Goal: Task Accomplishment & Management: Use online tool/utility

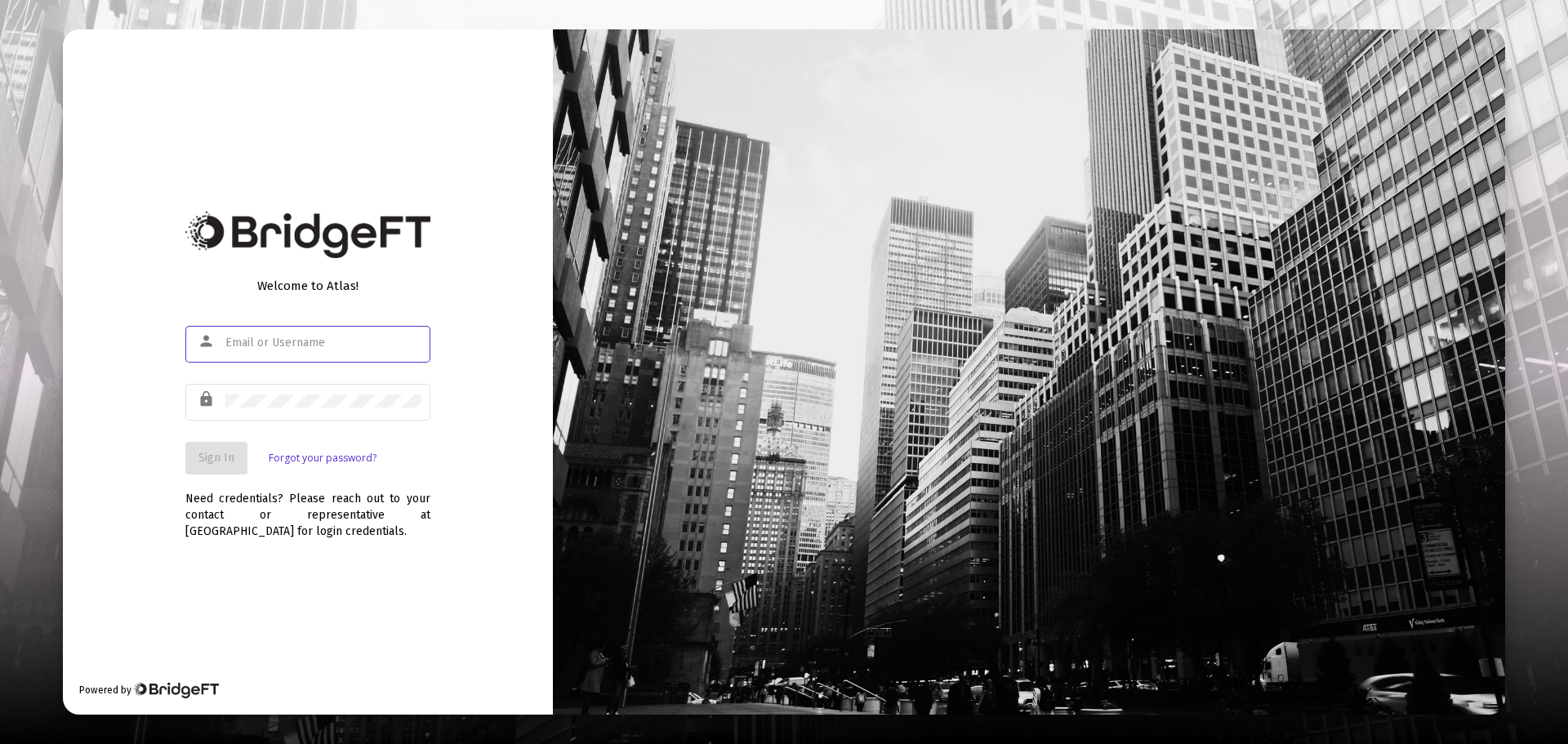
click at [321, 348] on input "text" at bounding box center [323, 343] width 196 height 13
click at [289, 390] on div at bounding box center [323, 400] width 196 height 40
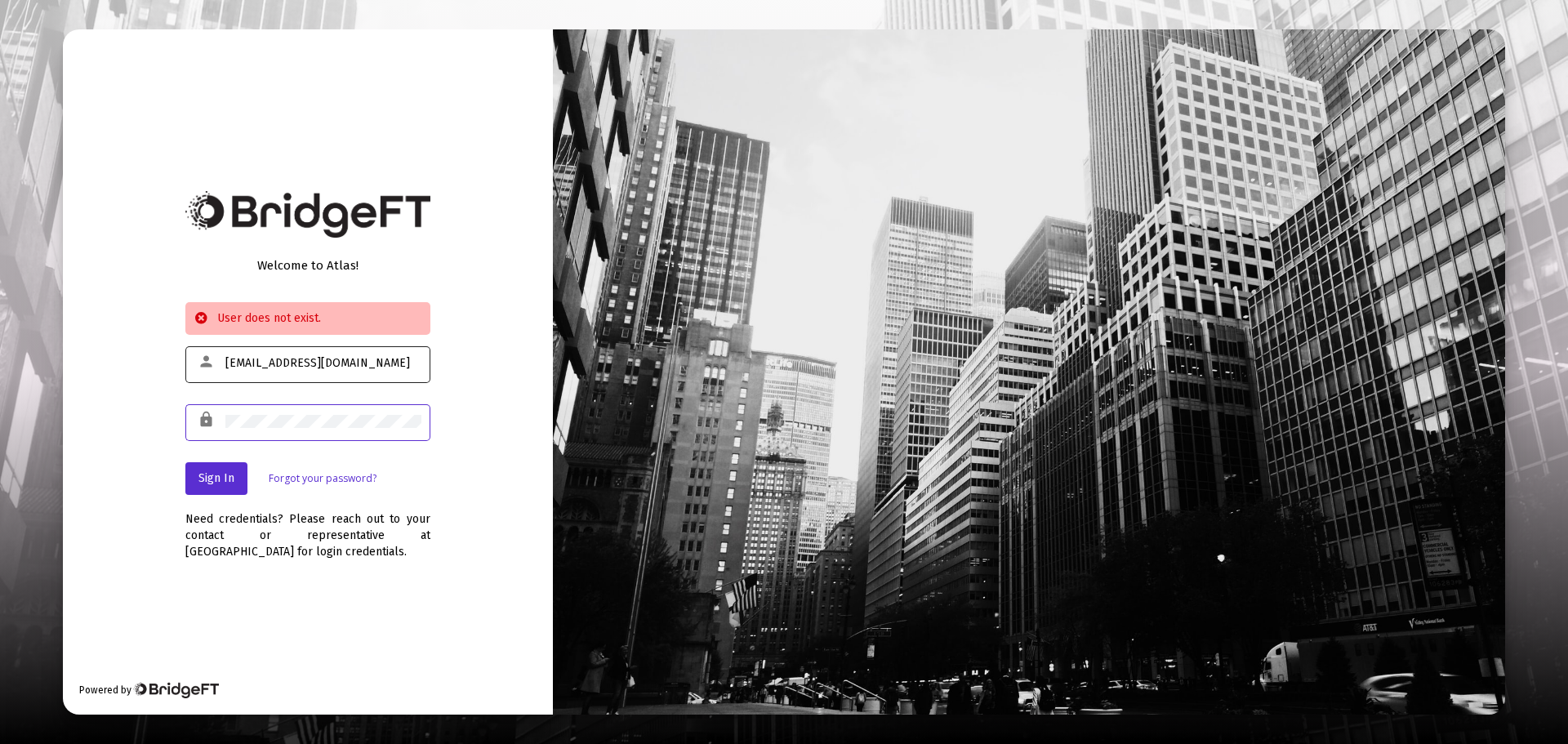
click at [302, 363] on input "[EMAIL_ADDRESS][DOMAIN_NAME]" at bounding box center [323, 363] width 196 height 13
type input "[EMAIL_ADDRESS][DOMAIN_NAME]"
click at [136, 413] on div "Welcome to Atlas! User does not exist. person [EMAIL_ADDRESS][DOMAIN_NAME] lock…" at bounding box center [308, 372] width 490 height 684
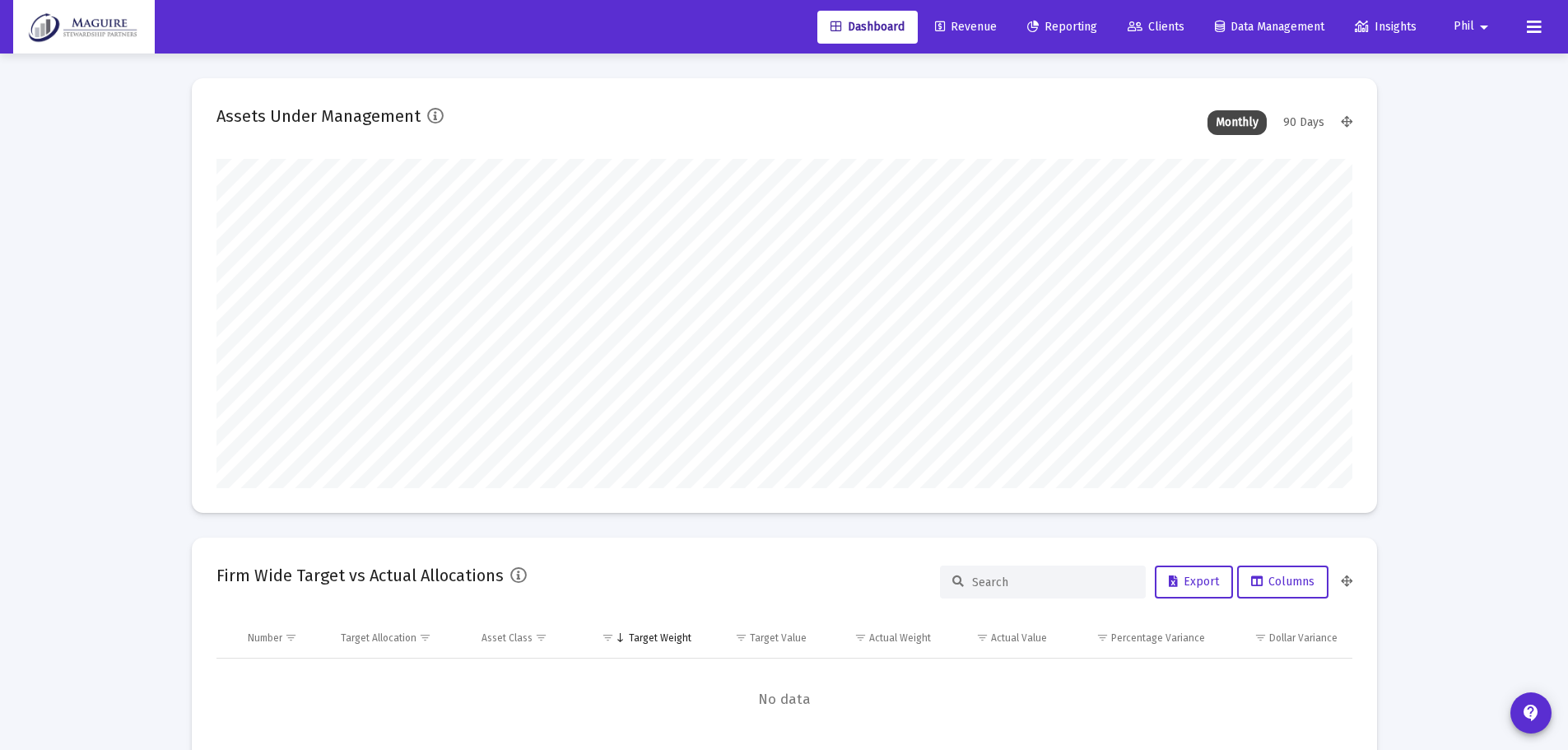
scroll to position [329, 612]
type input "[DATE]"
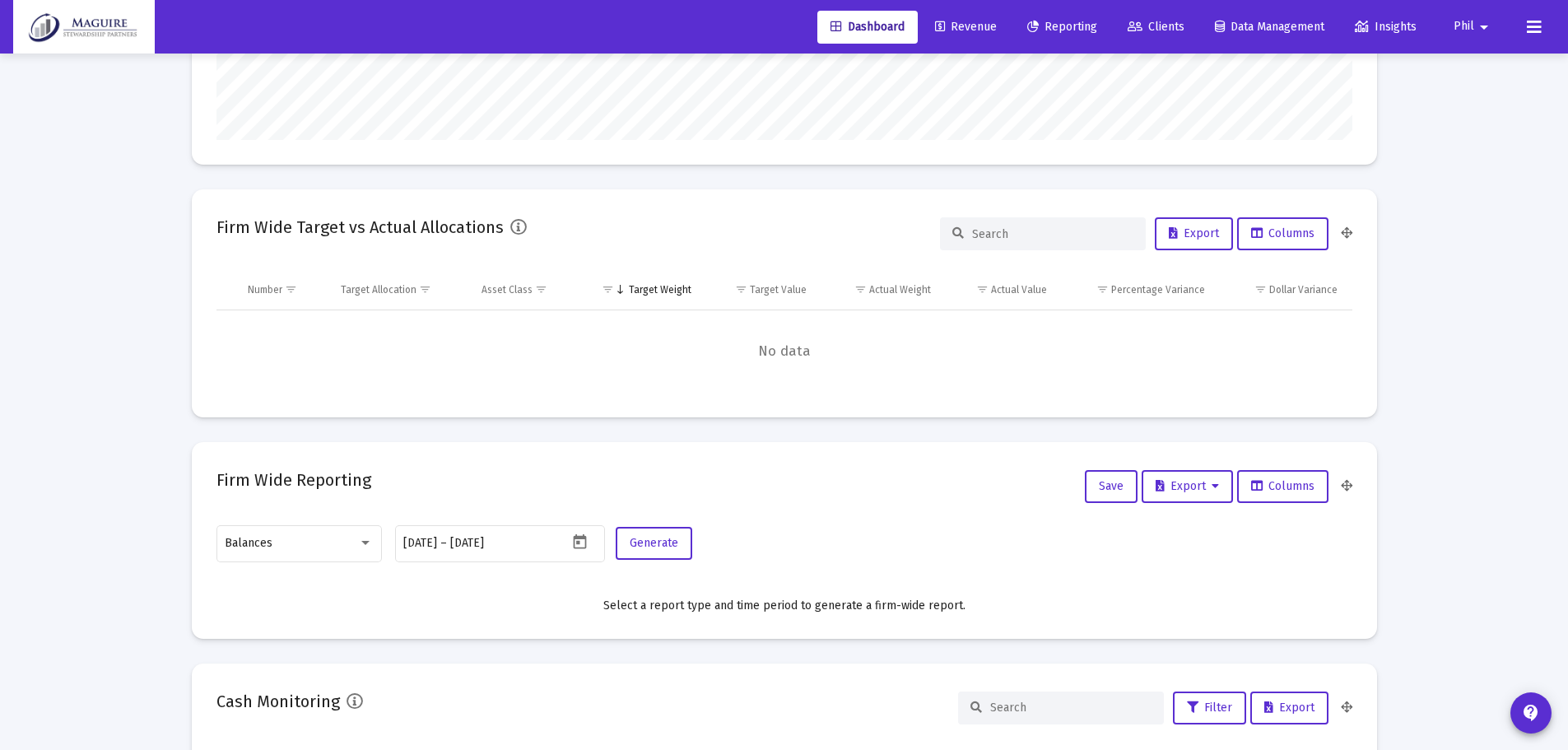
scroll to position [247, 0]
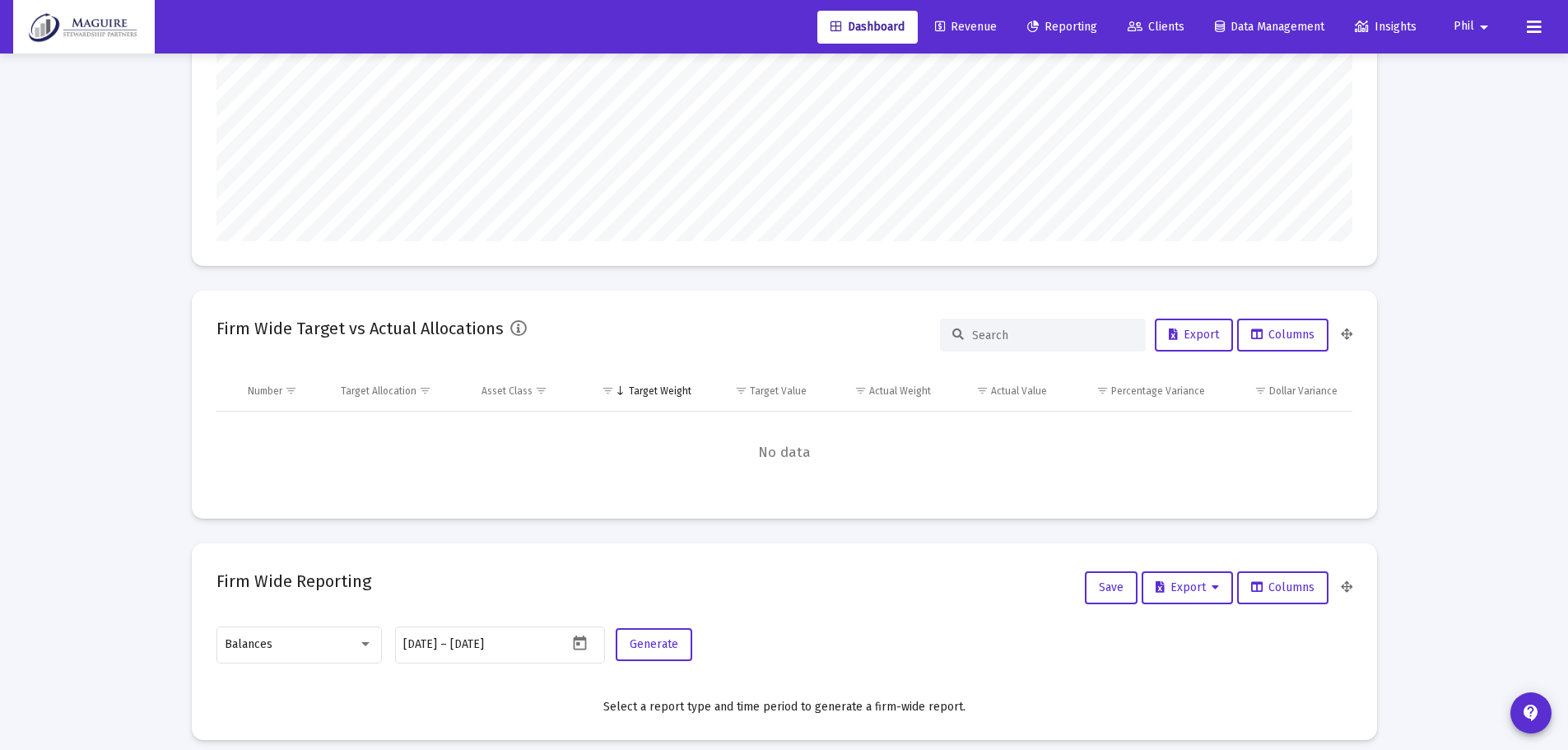
click at [1083, 29] on span "Reporting" at bounding box center [1062, 26] width 70 height 14
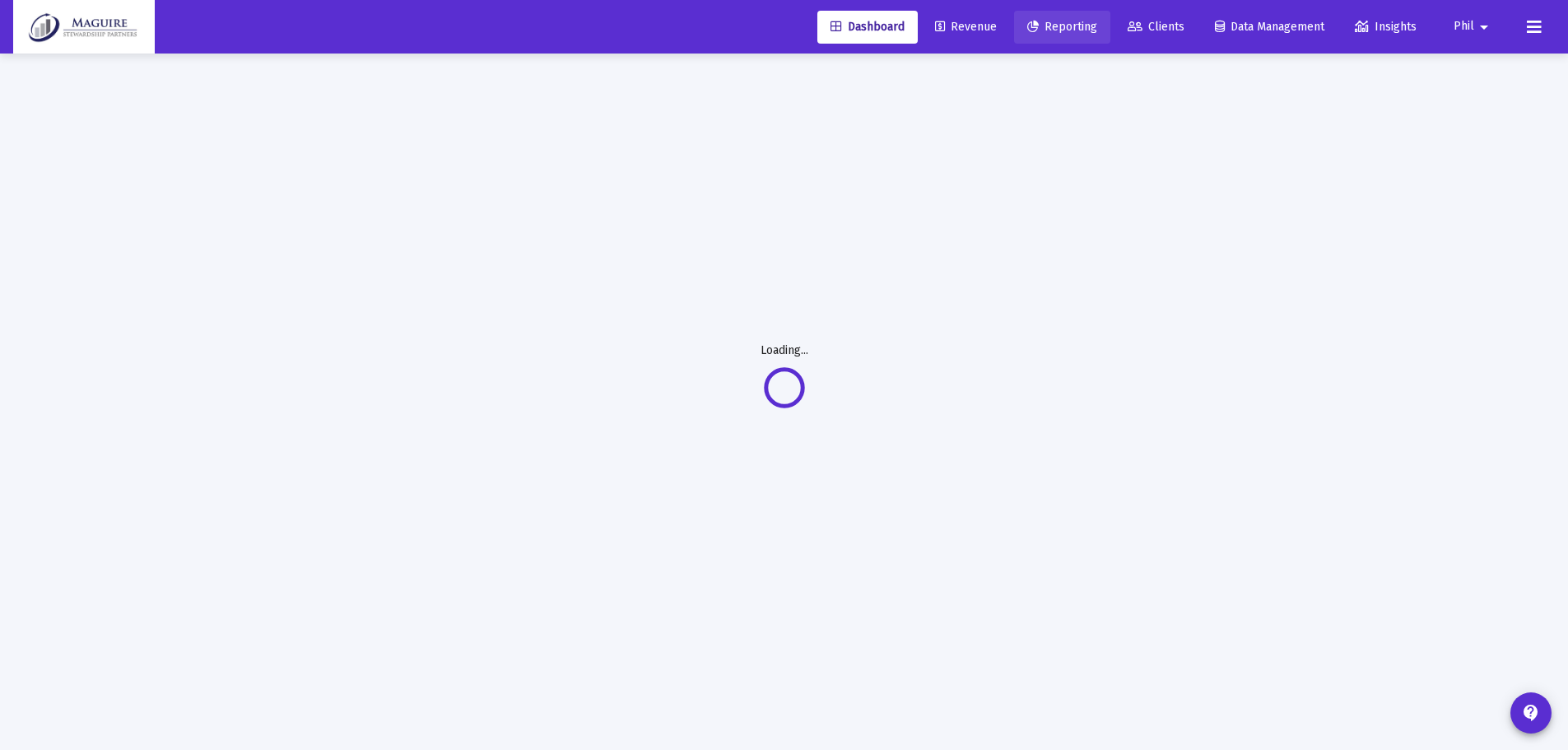
scroll to position [54, 0]
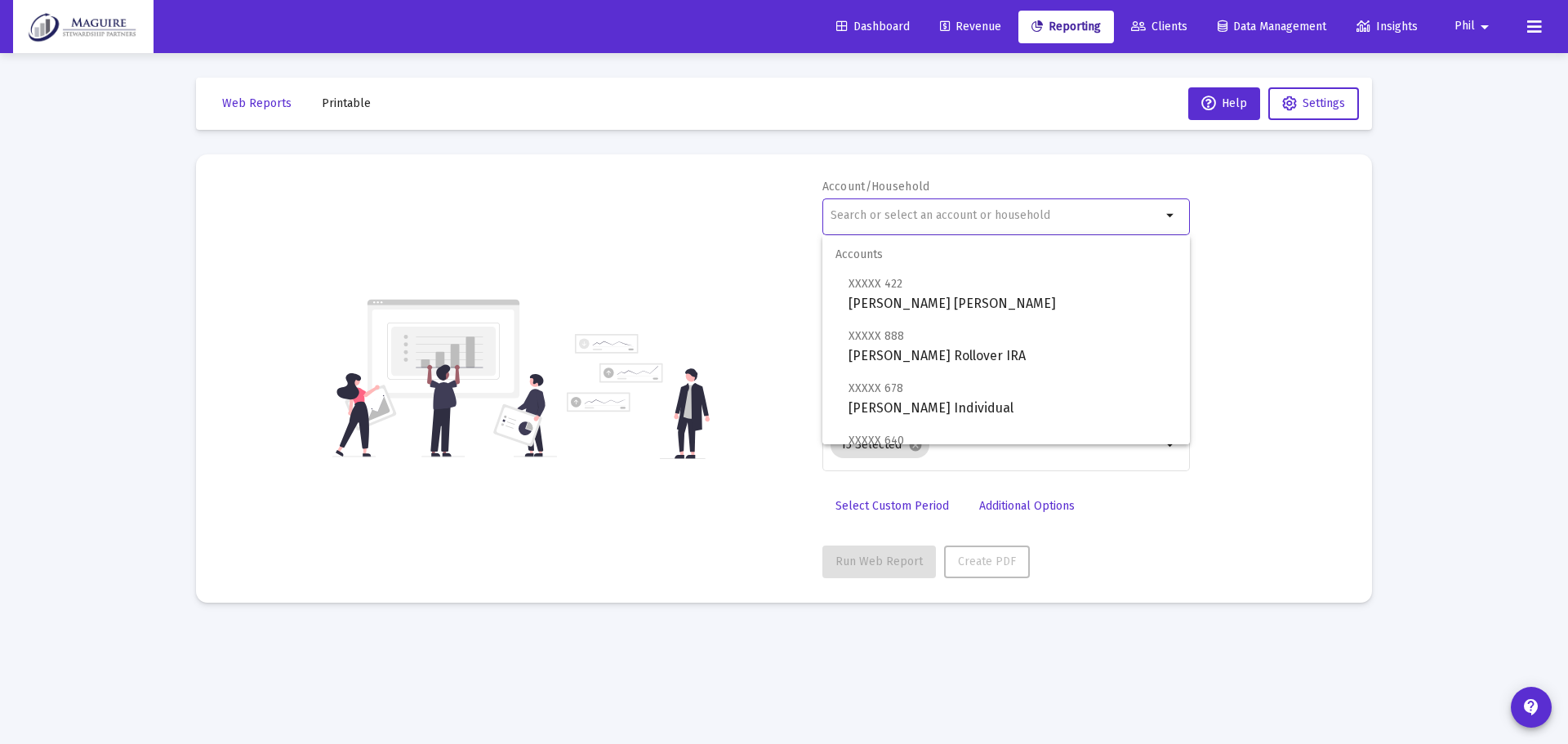
click at [1107, 215] on input "text" at bounding box center [996, 215] width 331 height 13
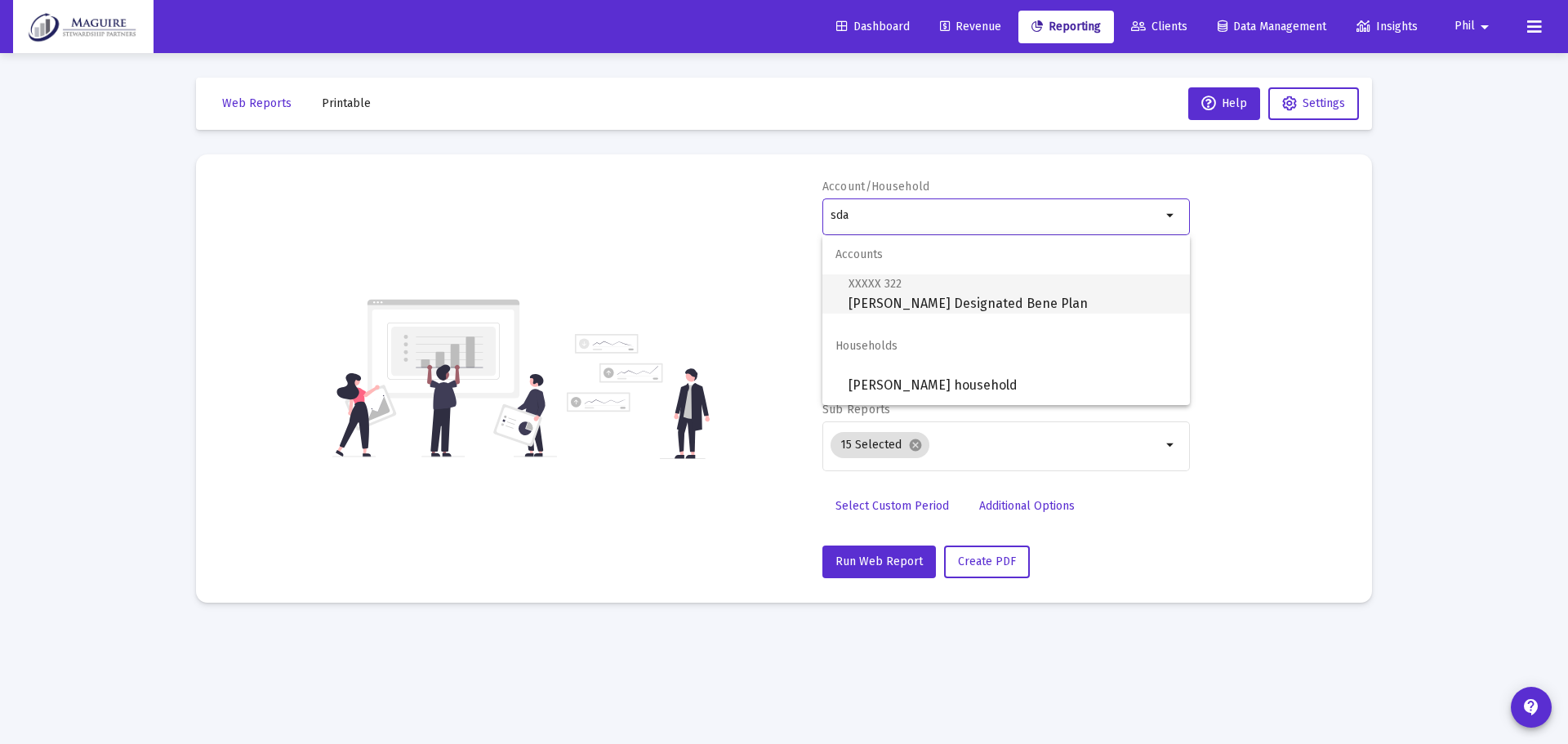
click at [960, 293] on span "XXXXX 322 [PERSON_NAME] Designated Bene Plan" at bounding box center [1013, 294] width 328 height 40
type input "[PERSON_NAME] Designated Bene Plan"
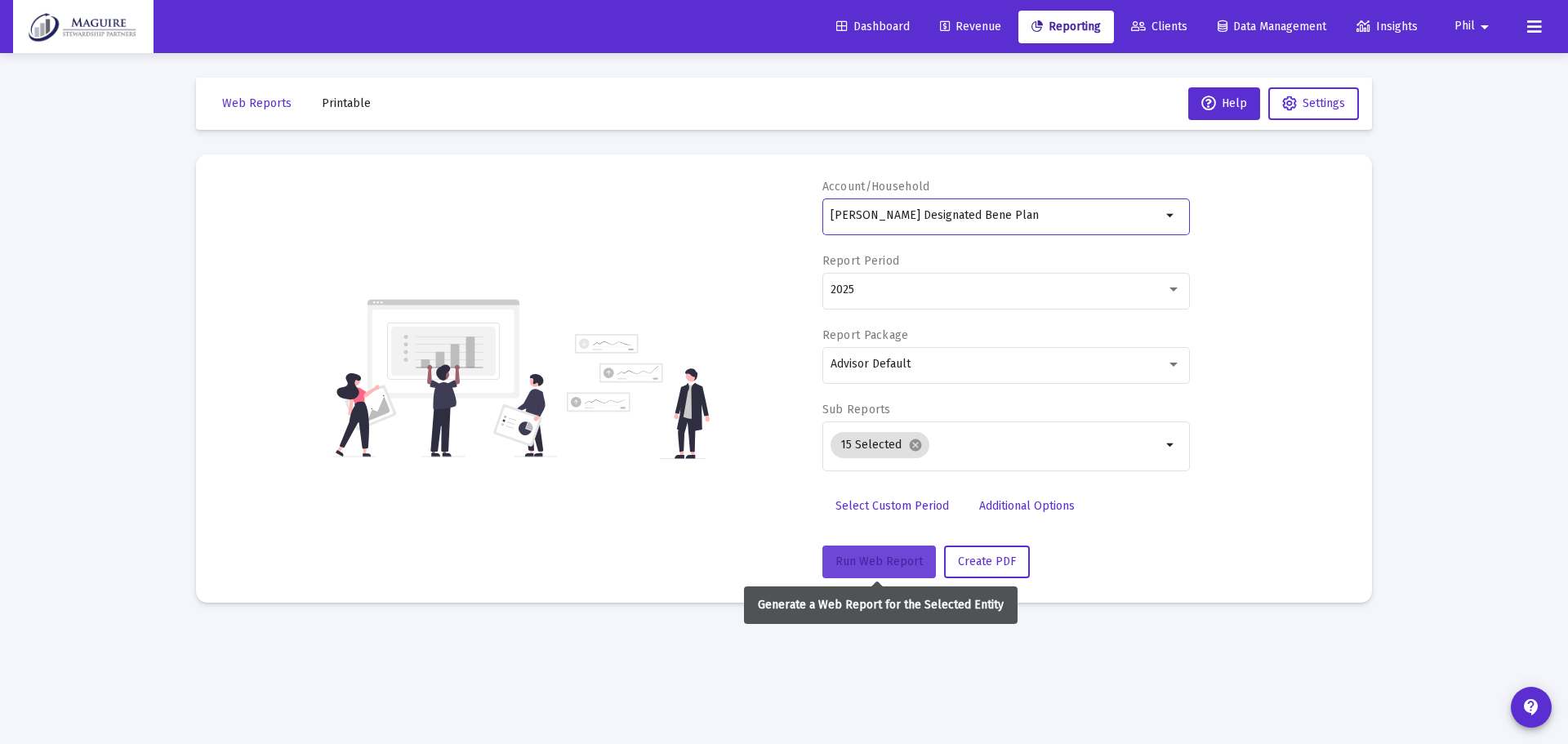
click at [884, 565] on span "Run Web Report" at bounding box center [880, 562] width 87 height 14
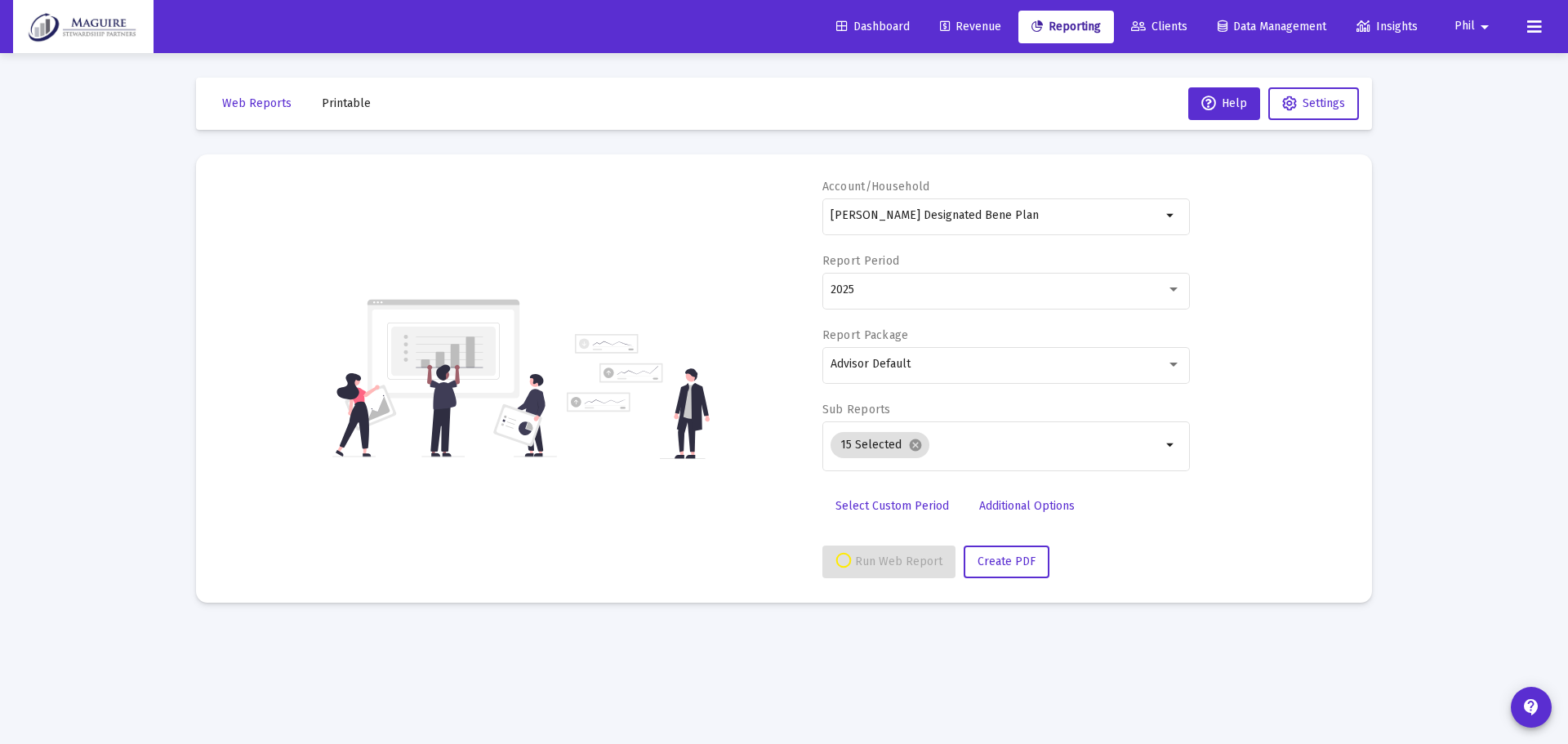
select select "View all"
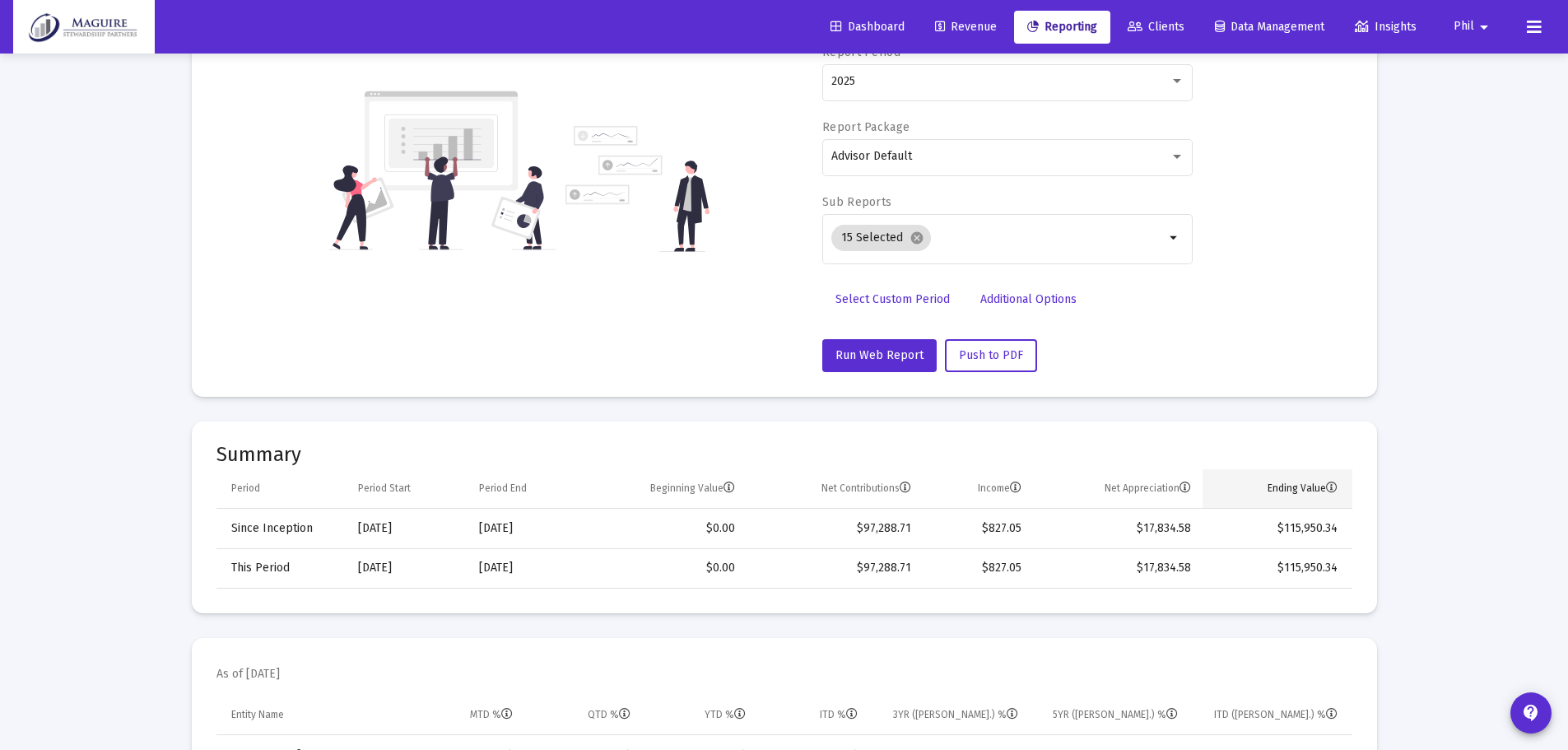
scroll to position [247, 0]
